Goal: Task Accomplishment & Management: Manage account settings

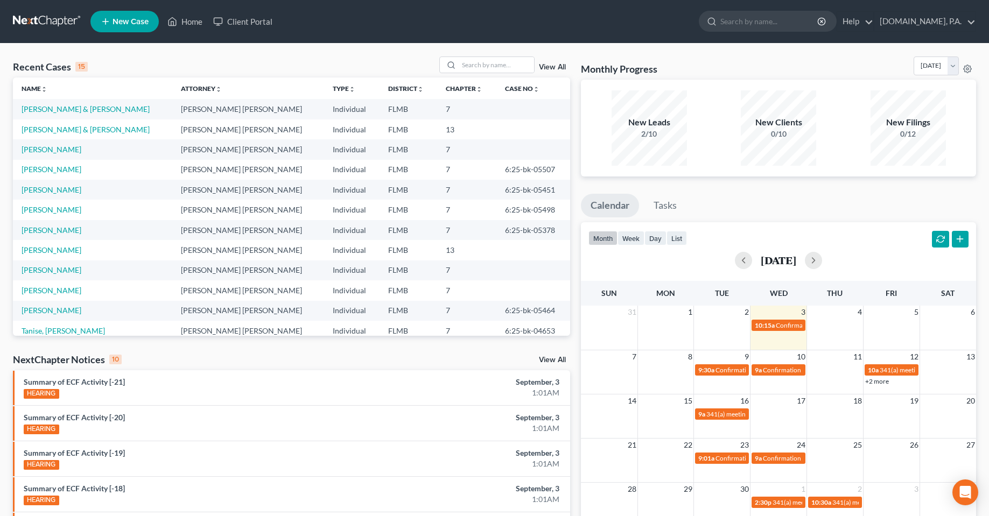
click at [480, 48] on div "Recent Cases 15 View All Name unfold_more expand_more expand_less Attorney unfo…" at bounding box center [494, 400] width 989 height 712
click at [483, 60] on input "search" at bounding box center [496, 65] width 75 height 16
type input "[PERSON_NAME]"
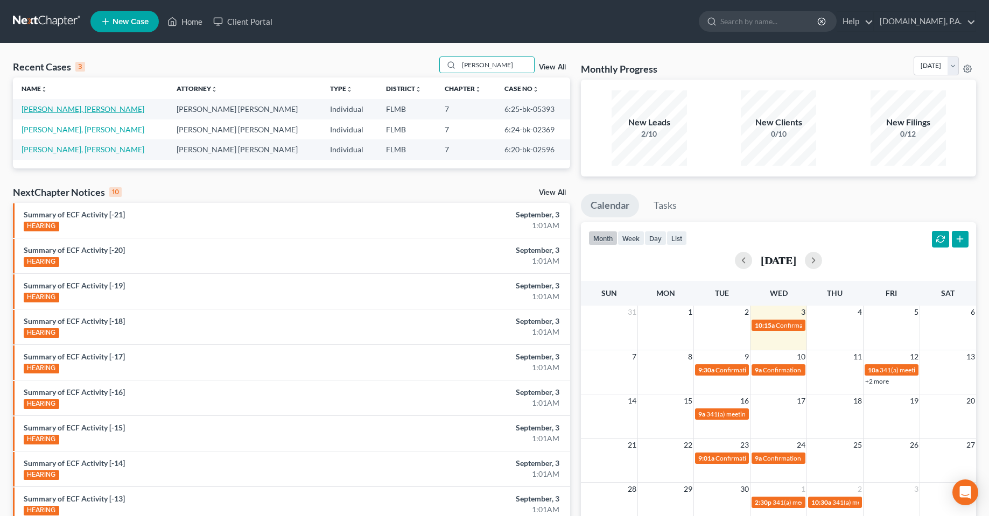
click at [64, 112] on link "[PERSON_NAME], [PERSON_NAME]" at bounding box center [83, 108] width 123 height 9
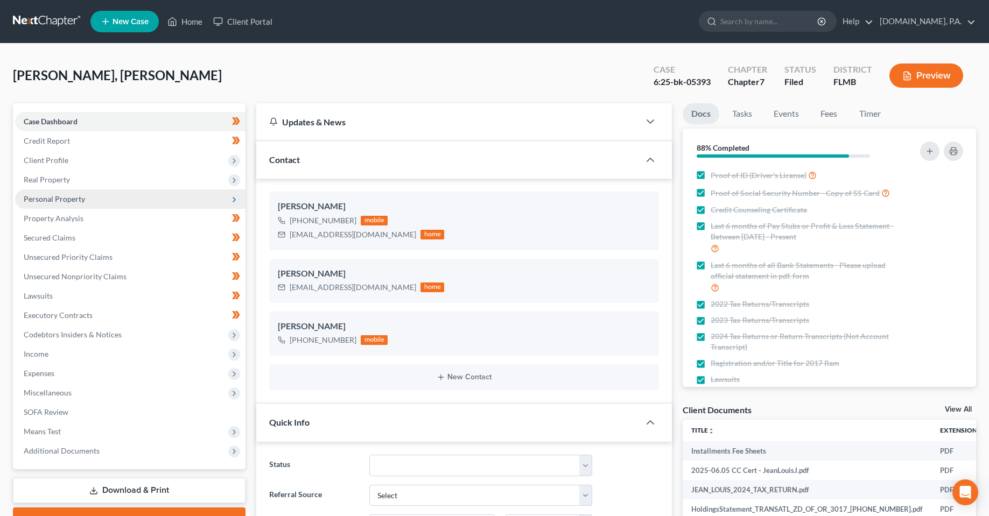
click at [59, 204] on span "Personal Property" at bounding box center [130, 199] width 231 height 19
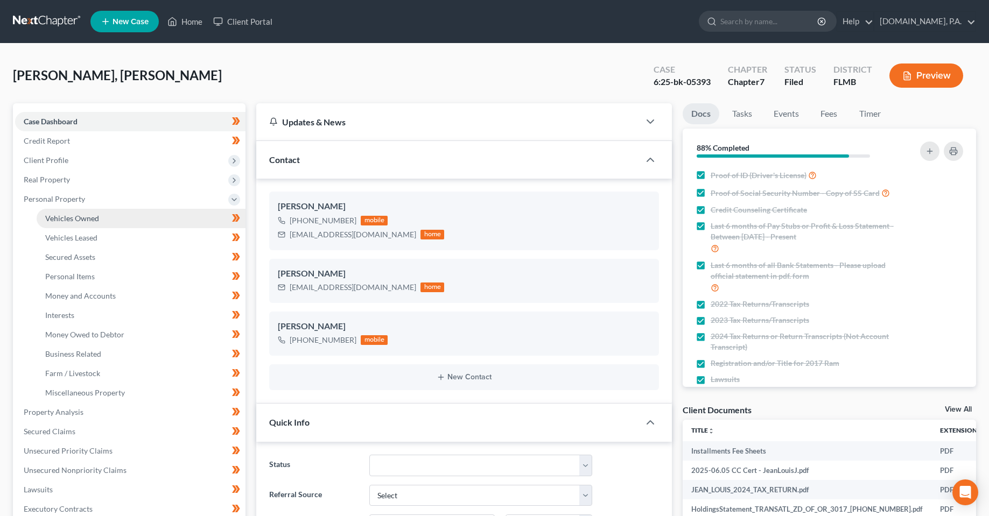
click at [64, 211] on link "Vehicles Owned" at bounding box center [141, 218] width 209 height 19
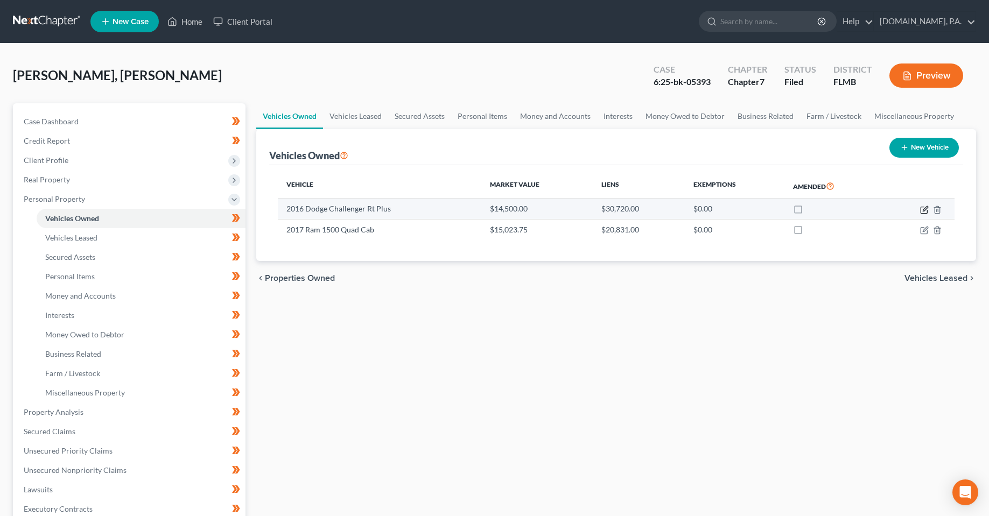
click at [922, 211] on icon "button" at bounding box center [924, 210] width 9 height 9
select select "0"
select select "10"
select select "3"
select select "0"
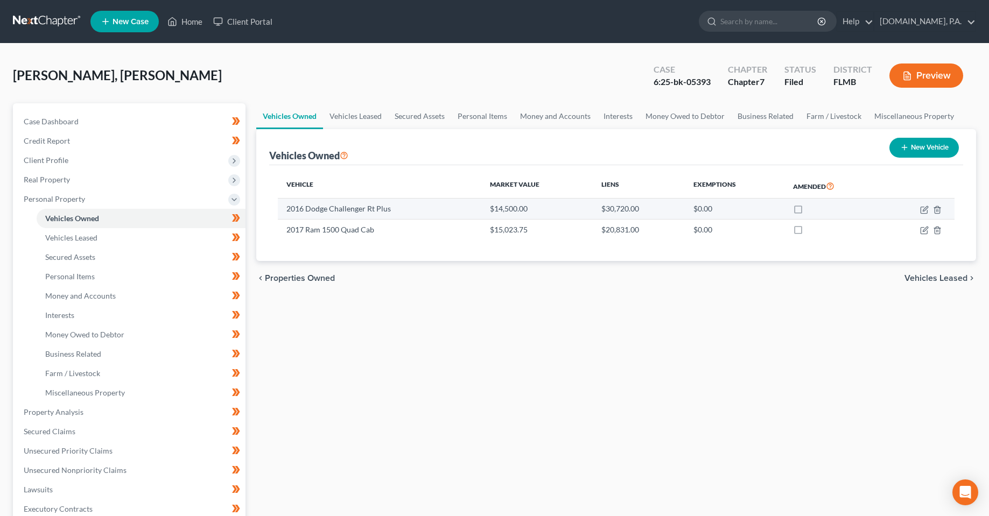
select select "45"
select select "0"
select select "4"
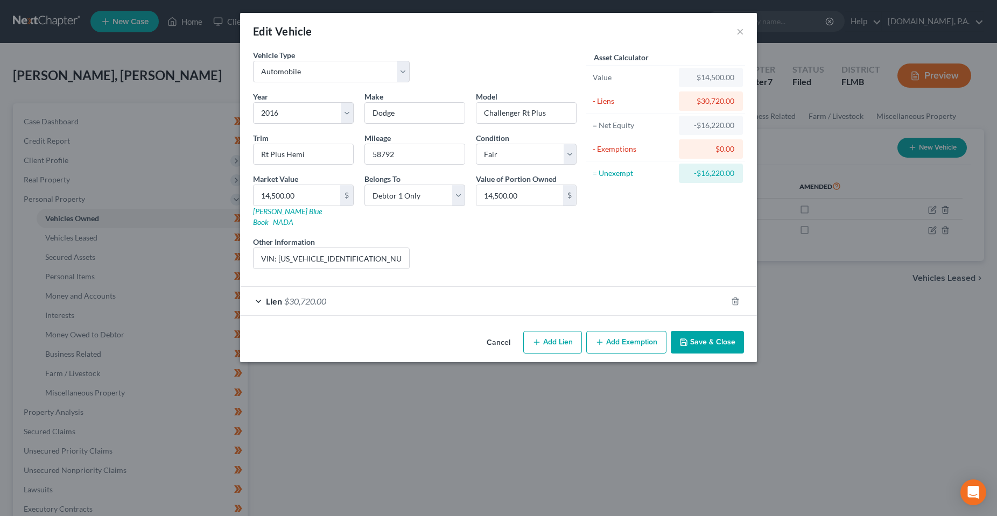
click at [359, 295] on div "Lien $30,720.00" at bounding box center [483, 301] width 487 height 29
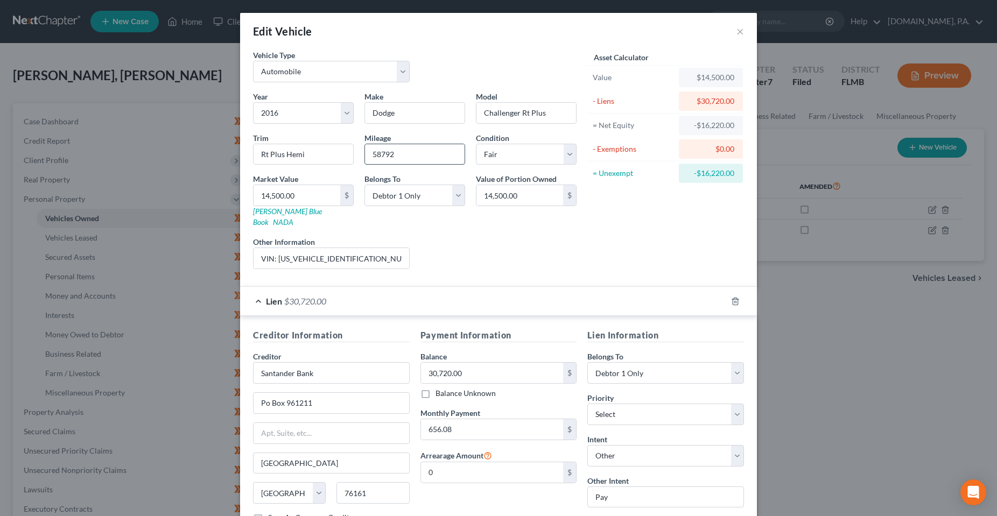
click at [418, 150] on input "58792" at bounding box center [415, 154] width 100 height 20
drag, startPoint x: 550, startPoint y: 120, endPoint x: 418, endPoint y: 125, distance: 132.6
click at [418, 125] on div "Year Select 2026 2025 2024 2023 2022 2021 2020 2019 2018 2017 2016 2015 2014 20…" at bounding box center [415, 184] width 334 height 187
click at [325, 252] on input "VIN: [US_VEHICLE_IDENTIFICATION_NUMBER]" at bounding box center [332, 258] width 156 height 20
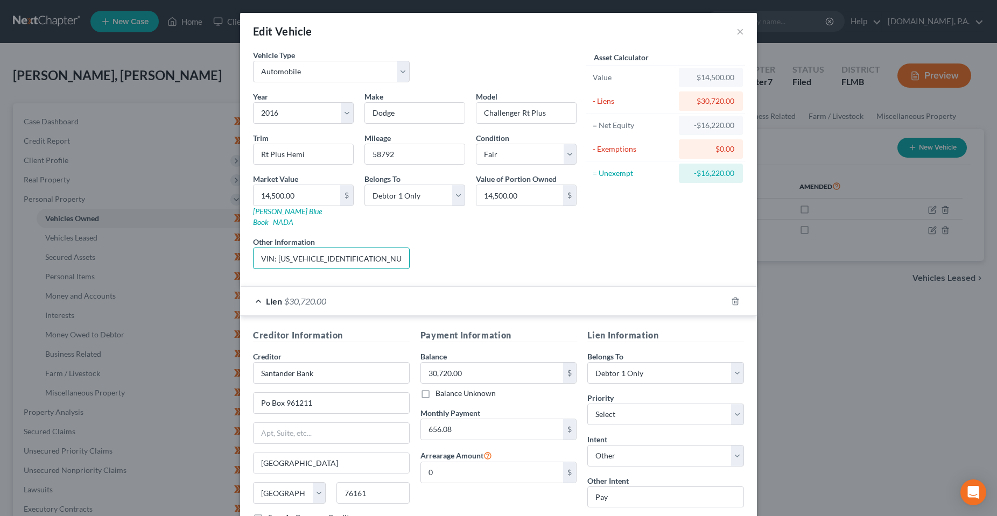
drag, startPoint x: 353, startPoint y: 249, endPoint x: 240, endPoint y: 256, distance: 113.3
click at [240, 256] on div "Vehicle Type Select Automobile Truck Trailer Watercraft Aircraft Motor Home Atv…" at bounding box center [498, 301] width 517 height 502
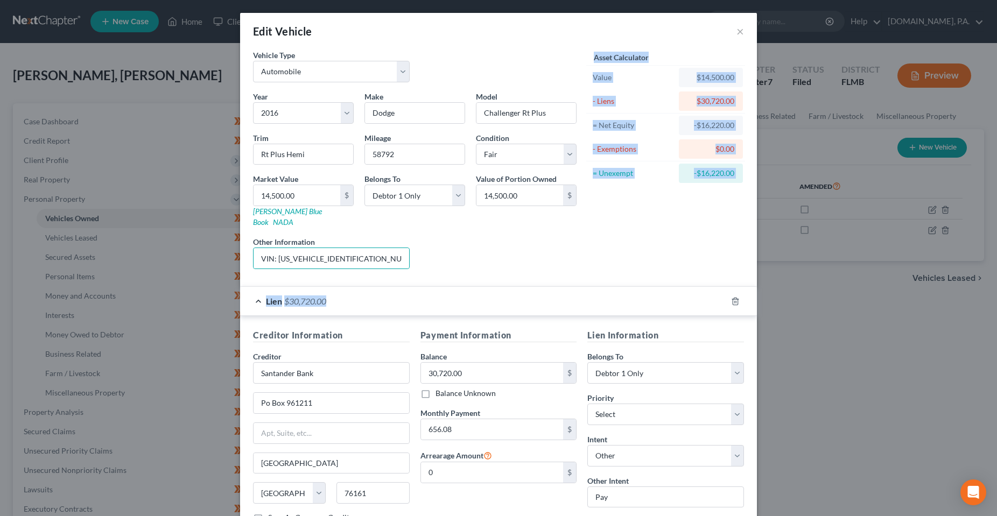
click at [562, 267] on form "Vehicle Type Select Automobile Truck Trailer Watercraft Aircraft Motor Home Atv…" at bounding box center [498, 295] width 491 height 491
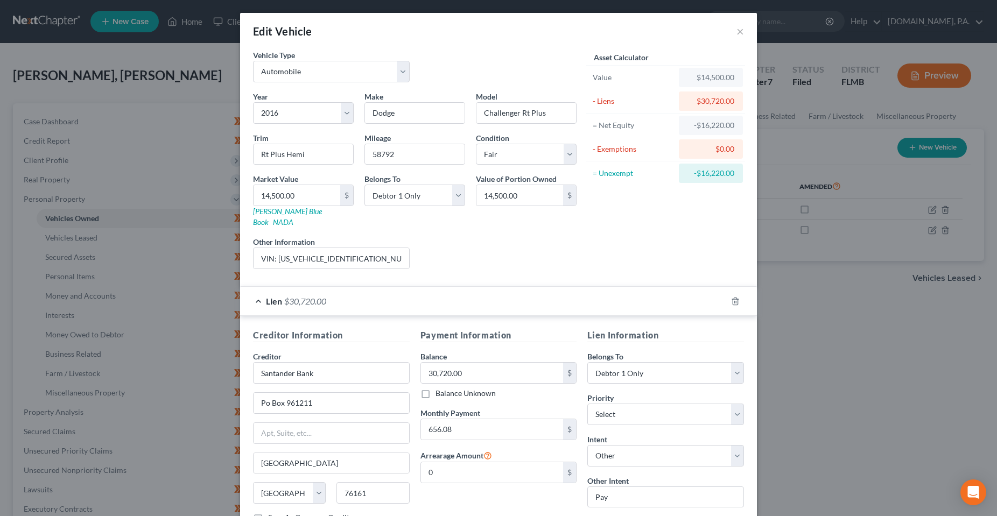
click at [728, 37] on div "Edit Vehicle ×" at bounding box center [498, 31] width 517 height 37
click at [737, 37] on button "×" at bounding box center [741, 31] width 8 height 13
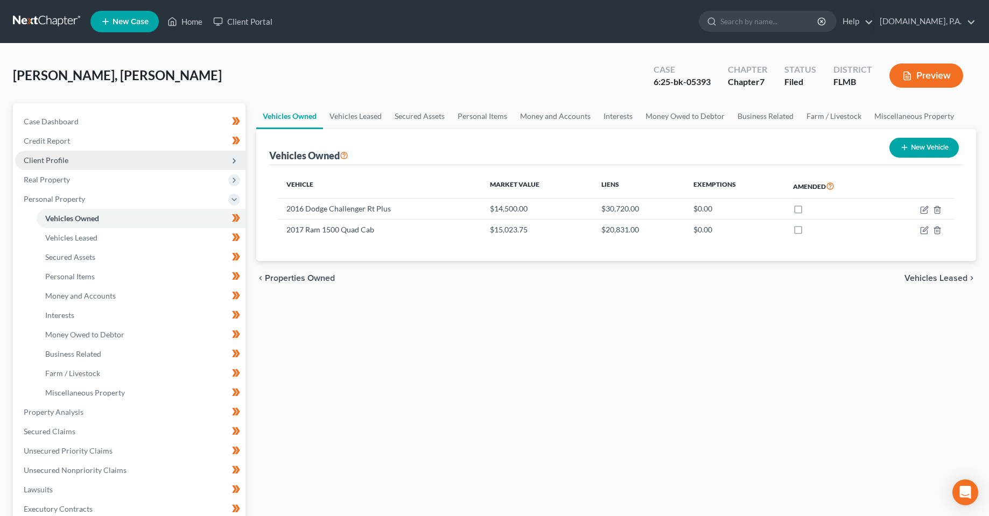
click at [58, 153] on span "Client Profile" at bounding box center [130, 160] width 231 height 19
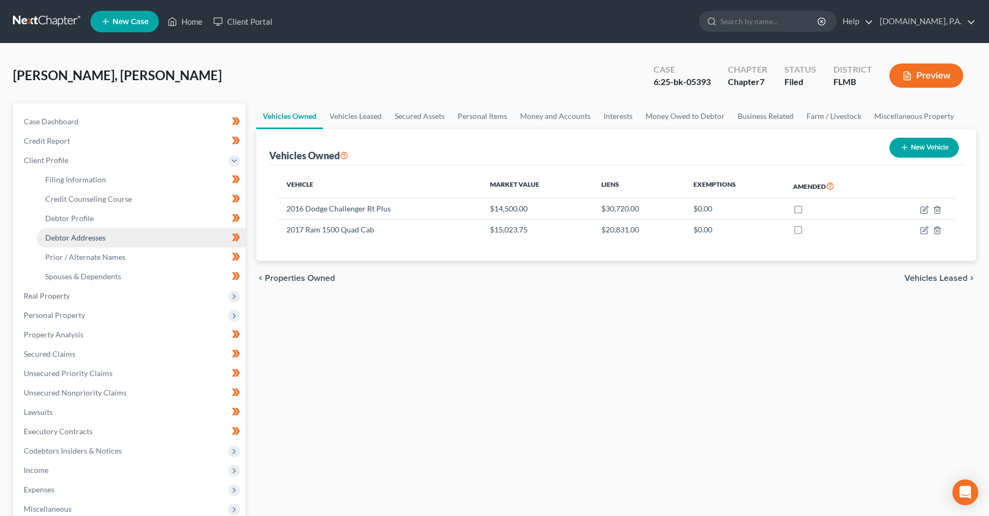
drag, startPoint x: 98, startPoint y: 234, endPoint x: 176, endPoint y: 231, distance: 77.6
click at [98, 234] on span "Debtor Addresses" at bounding box center [75, 237] width 60 height 9
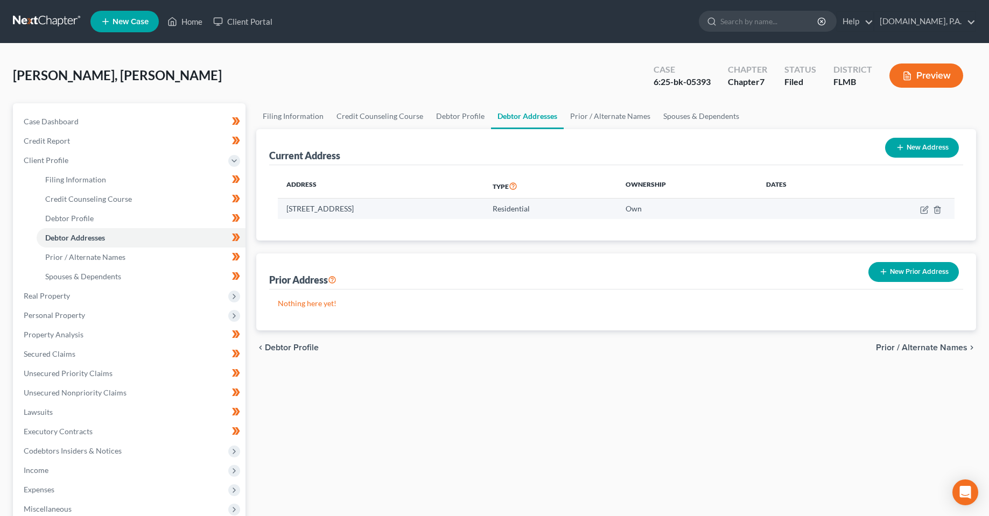
drag, startPoint x: 424, startPoint y: 212, endPoint x: 286, endPoint y: 214, distance: 137.9
click at [286, 214] on td "[STREET_ADDRESS]" at bounding box center [381, 209] width 206 height 20
copy td "[STREET_ADDRESS]"
